Goal: Information Seeking & Learning: Learn about a topic

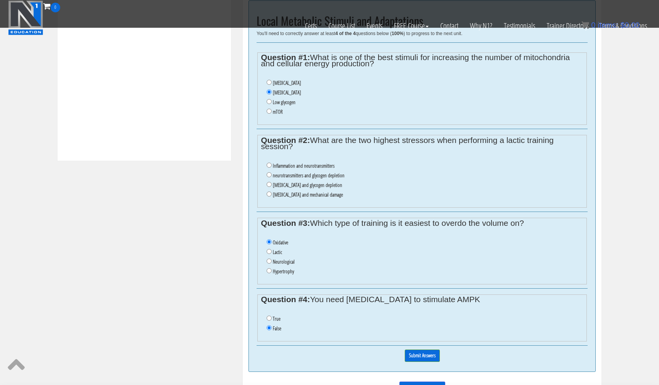
click at [168, 210] on div "Course Keywords Top Points Course Progress Biomechanics Continued Education 0% …" at bounding box center [329, 68] width 555 height 686
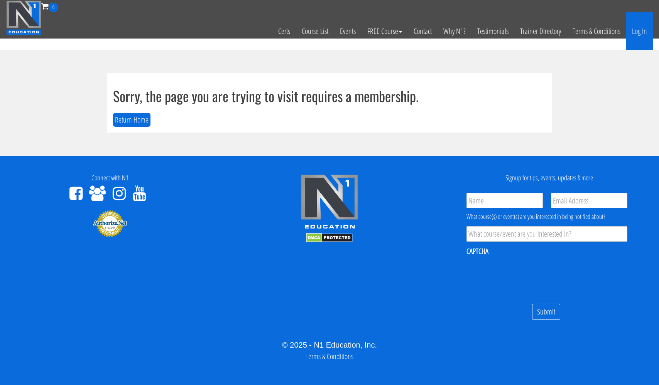
click at [637, 34] on link "Log In" at bounding box center [639, 31] width 27 height 38
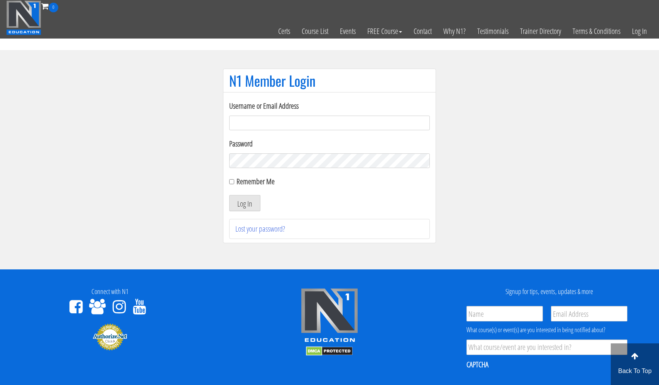
type input "[EMAIL_ADDRESS][DOMAIN_NAME]"
click at [244, 203] on button "Log In" at bounding box center [244, 203] width 31 height 16
click at [234, 182] on div "Remember Me" at bounding box center [329, 182] width 201 height 12
click at [247, 201] on button "Log In" at bounding box center [244, 203] width 31 height 16
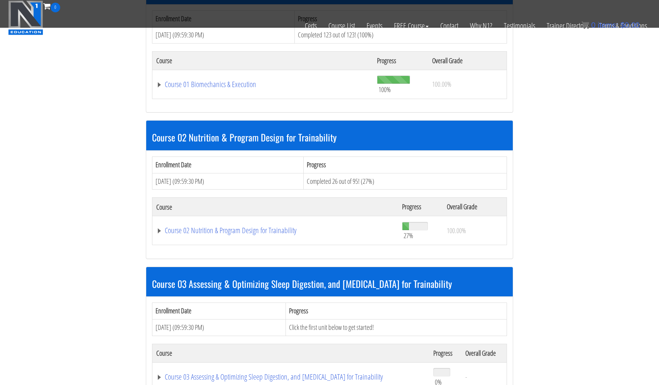
scroll to position [411, 0]
click at [244, 228] on link "Course 02 Nutrition & Program Design for Trainability" at bounding box center [275, 231] width 238 height 8
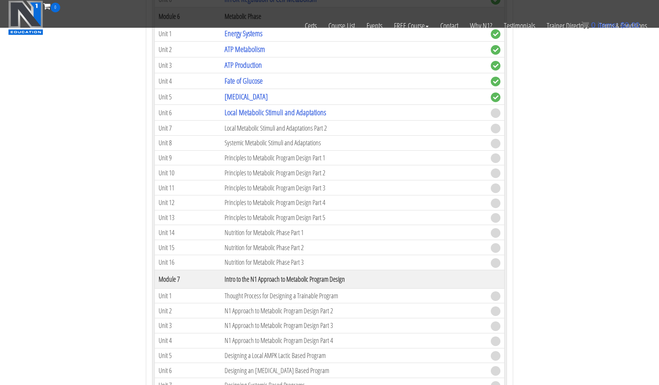
scroll to position [1064, 0]
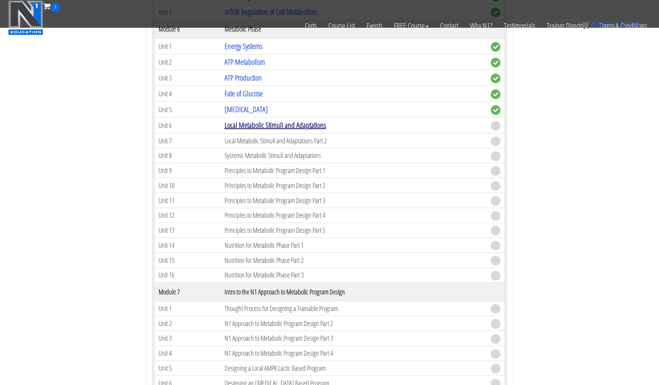
click at [267, 125] on link "Local Metabolic Stimuli and Adaptations" at bounding box center [274, 125] width 101 height 10
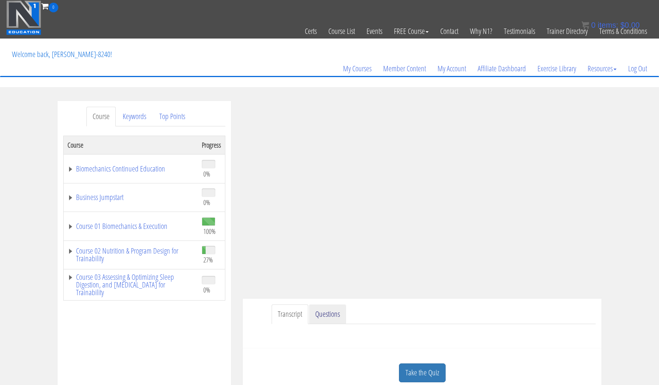
click at [328, 314] on link "Questions" at bounding box center [327, 315] width 37 height 20
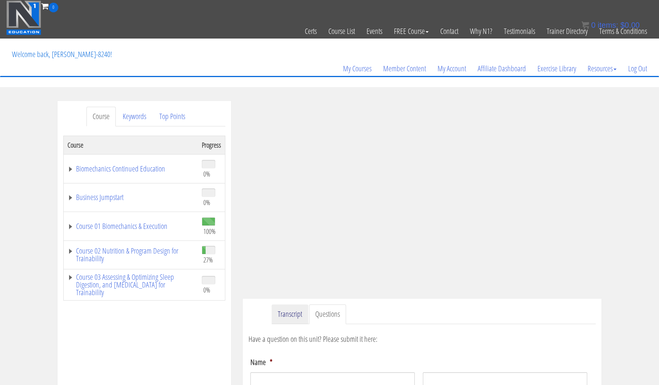
click at [288, 312] on link "Transcript" at bounding box center [289, 315] width 37 height 20
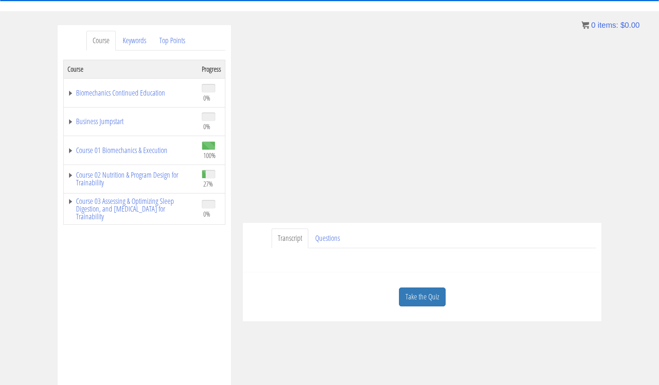
scroll to position [79, 0]
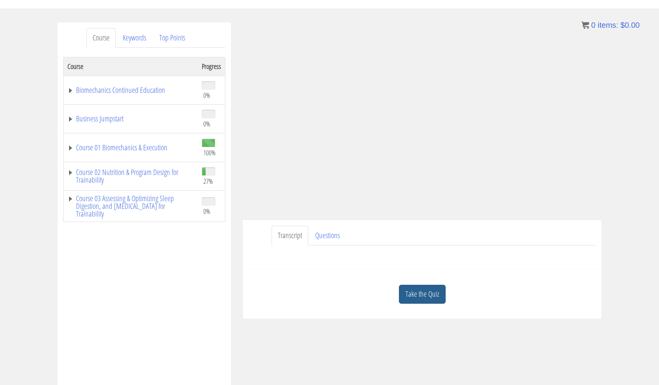
click at [418, 295] on link "Take the Quiz" at bounding box center [422, 294] width 47 height 19
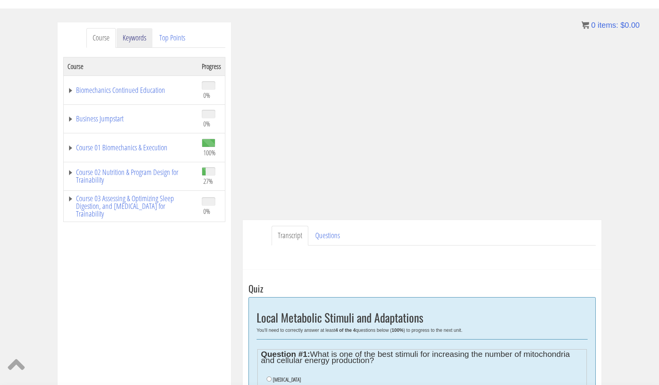
click at [137, 39] on link "Keywords" at bounding box center [134, 38] width 36 height 20
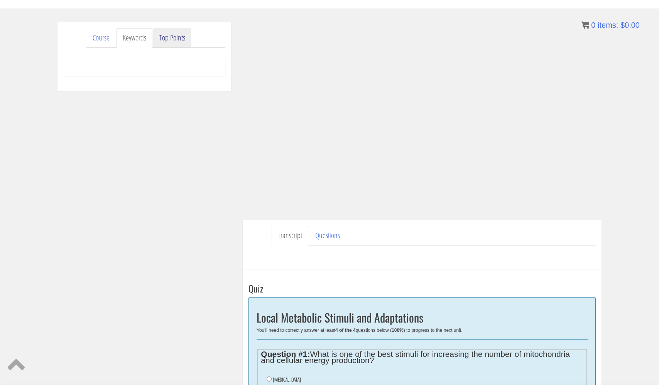
click at [170, 37] on link "Top Points" at bounding box center [172, 38] width 38 height 20
